Goal: Task Accomplishment & Management: Manage account settings

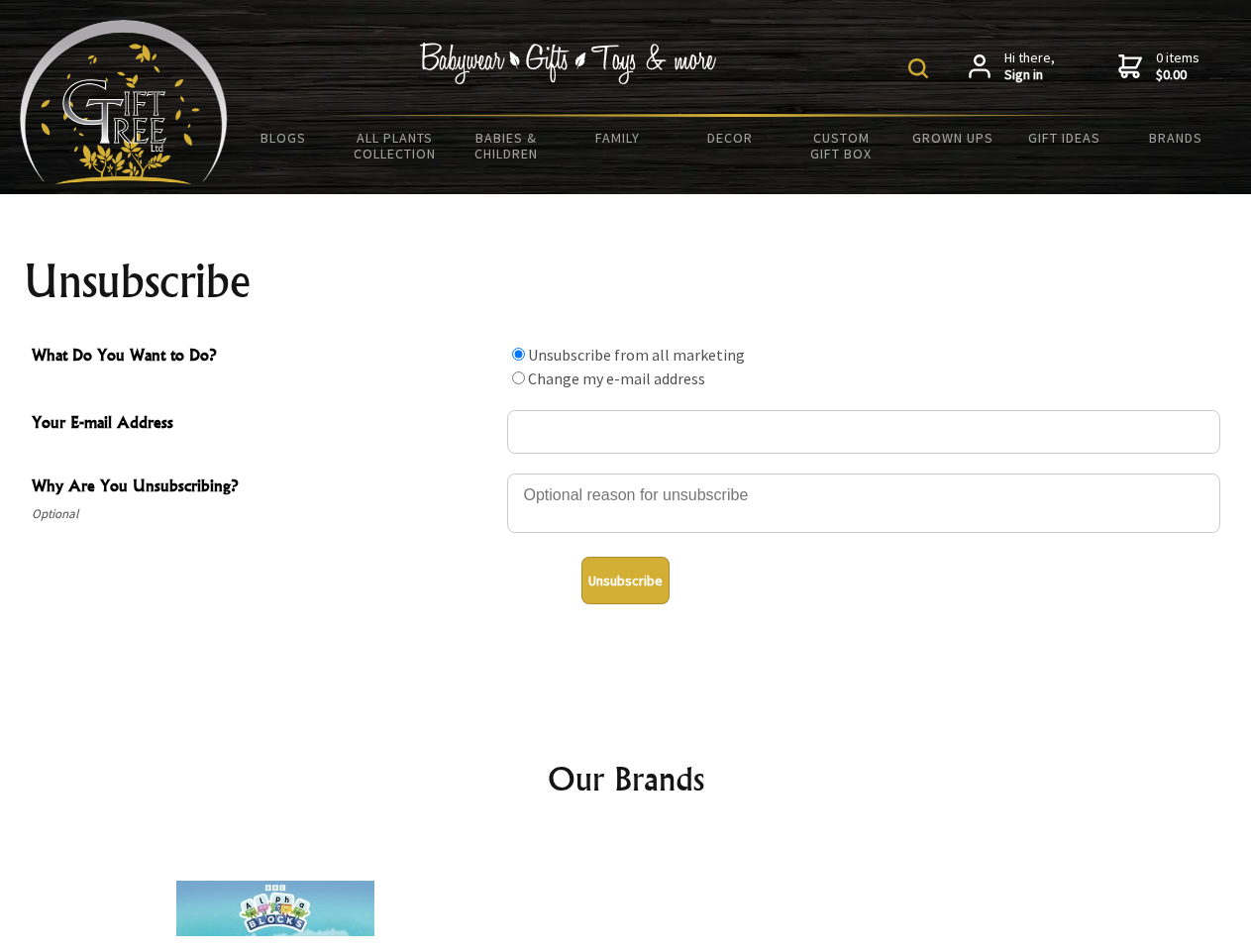
click at [921, 68] on img at bounding box center [919, 68] width 20 height 20
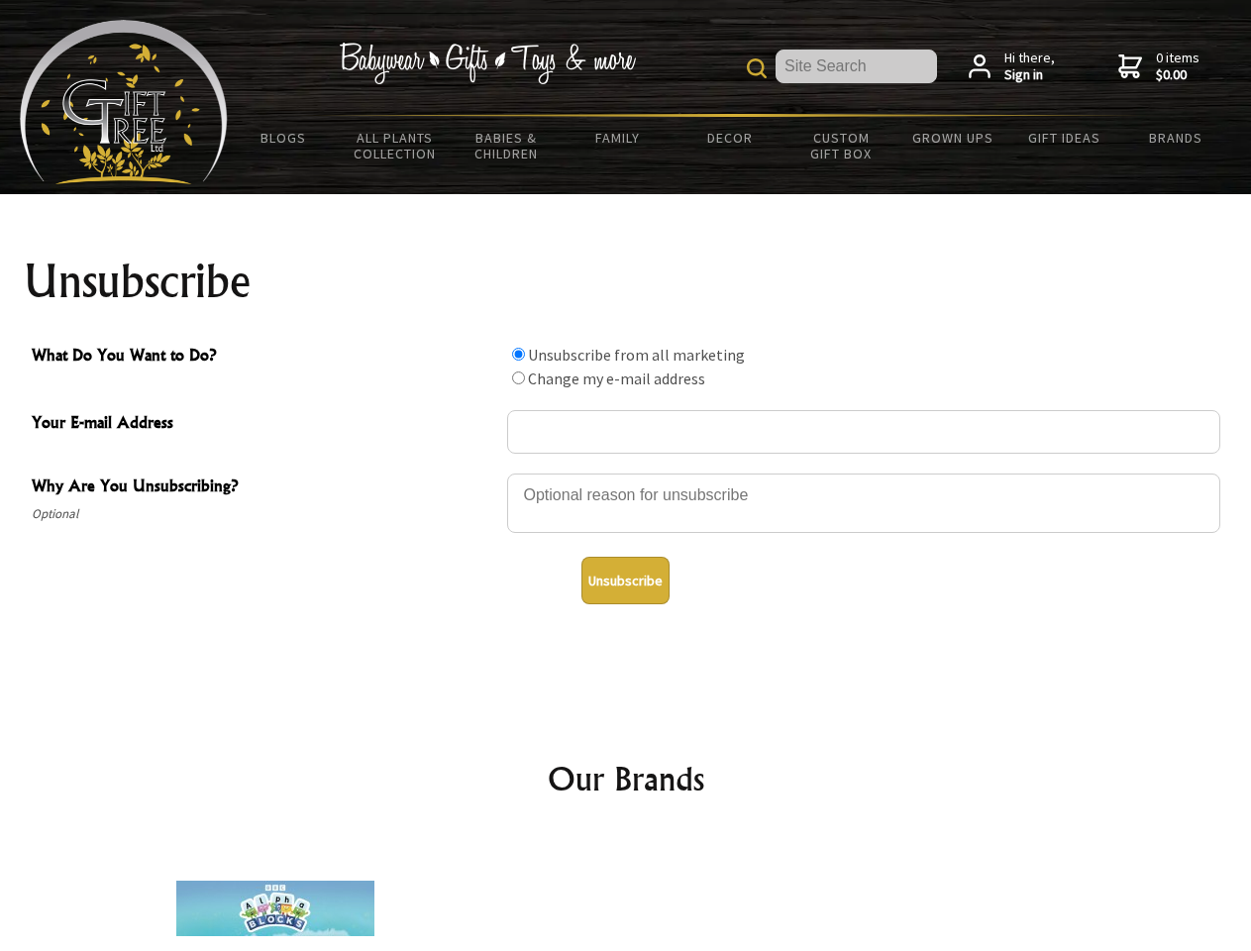
click at [626, 473] on div at bounding box center [863, 506] width 713 height 69
click at [518, 354] on input "What Do You Want to Do?" at bounding box center [518, 354] width 13 height 13
click at [518, 377] on input "What Do You Want to Do?" at bounding box center [518, 378] width 13 height 13
radio input "true"
click at [625, 581] on button "Unsubscribe" at bounding box center [626, 581] width 88 height 48
